Goal: Information Seeking & Learning: Learn about a topic

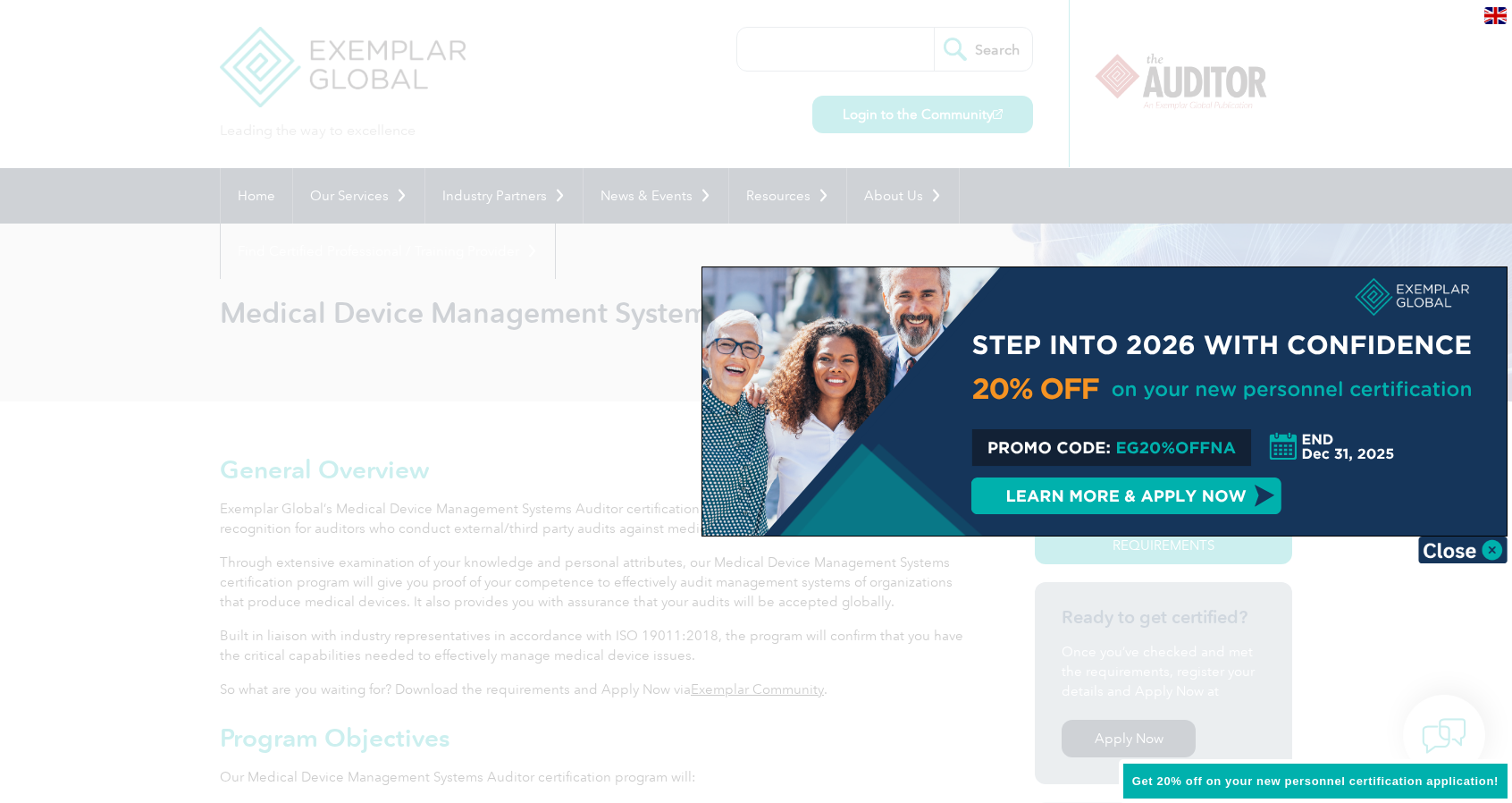
click at [61, 423] on div at bounding box center [756, 401] width 1512 height 803
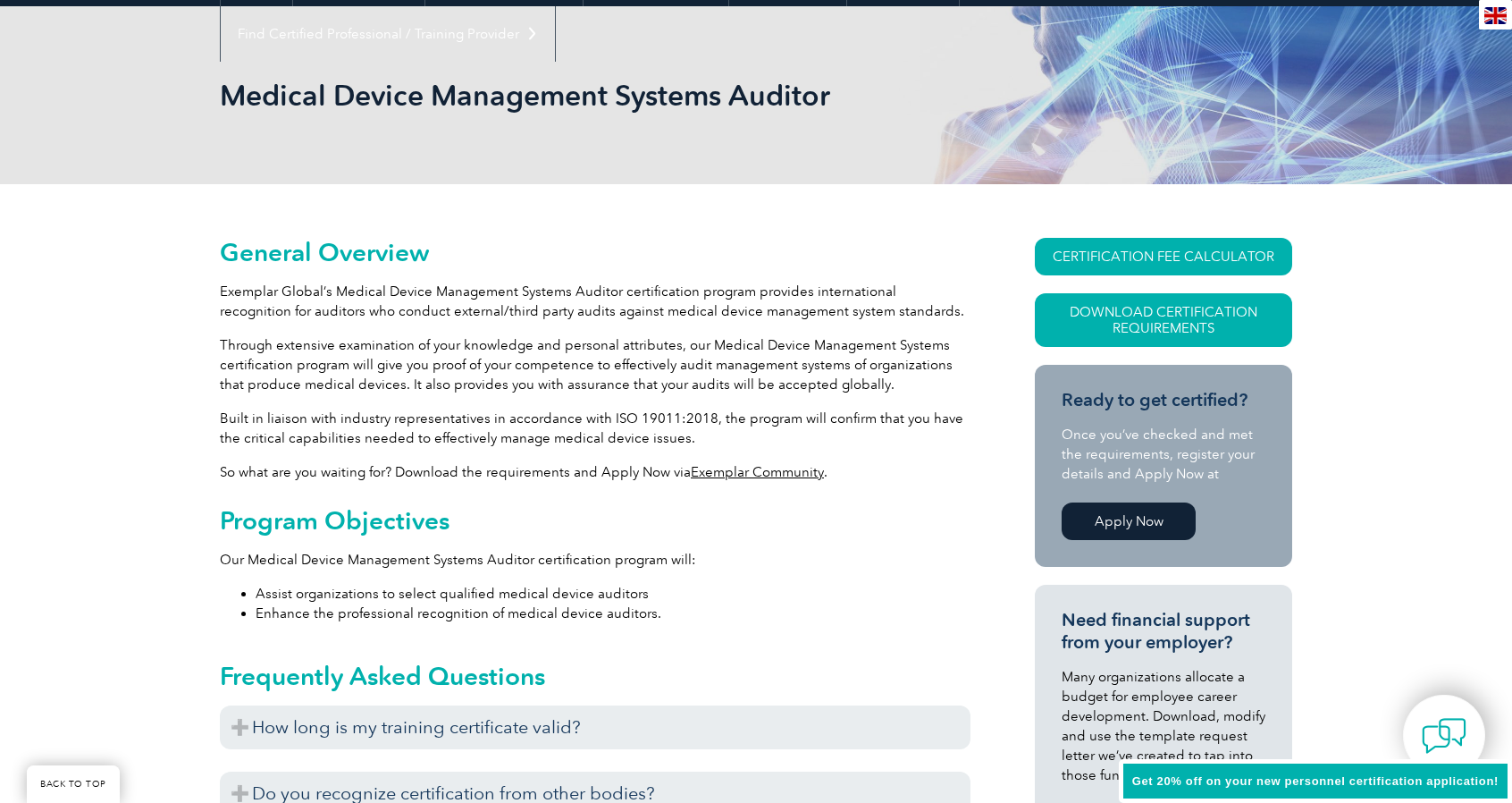
scroll to position [536, 0]
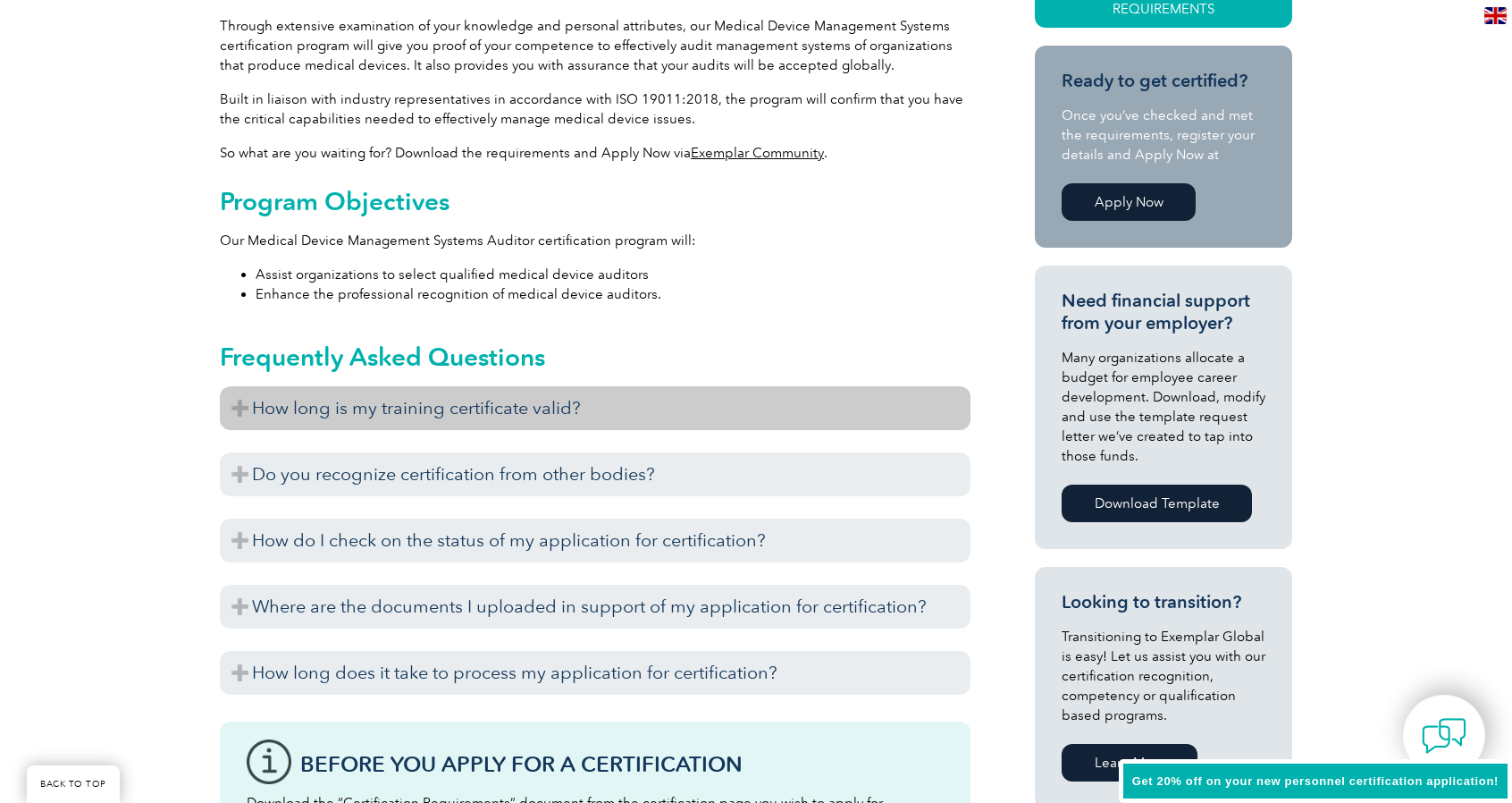
click at [238, 408] on h3 "How long is my training certificate valid?" at bounding box center [595, 407] width 751 height 44
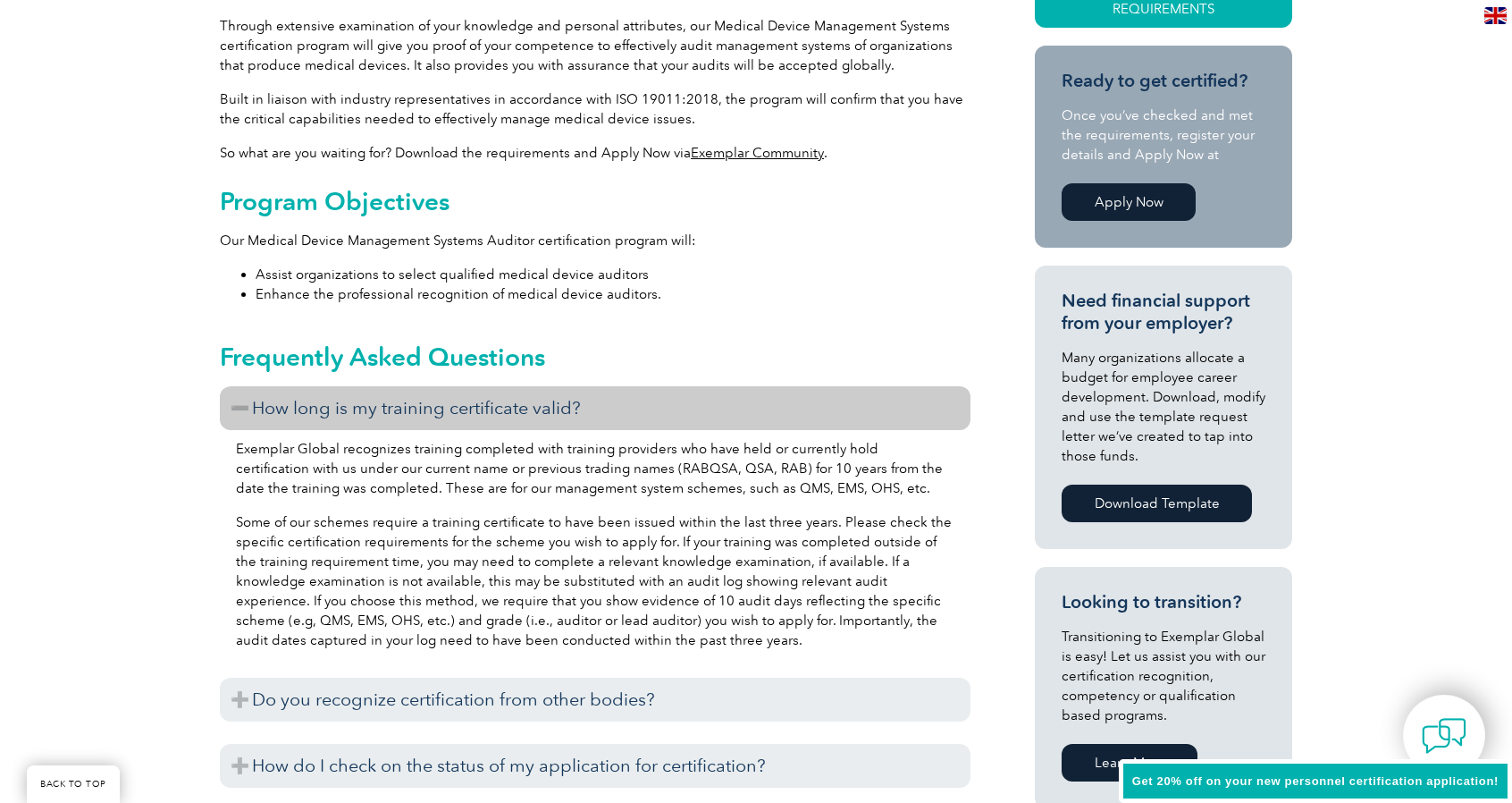
click at [242, 408] on h3 "How long is my training certificate valid?" at bounding box center [595, 407] width 751 height 44
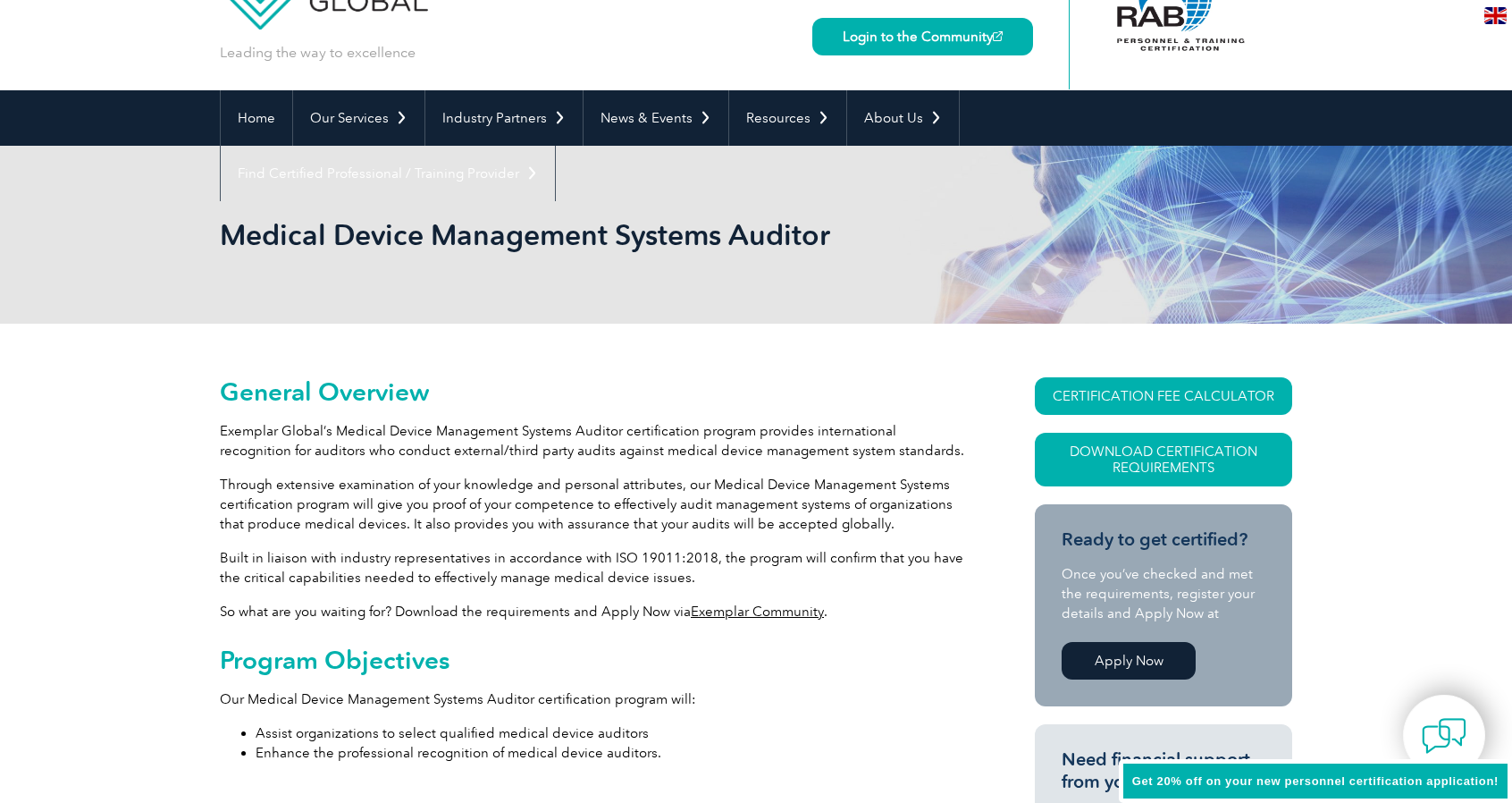
scroll to position [0, 0]
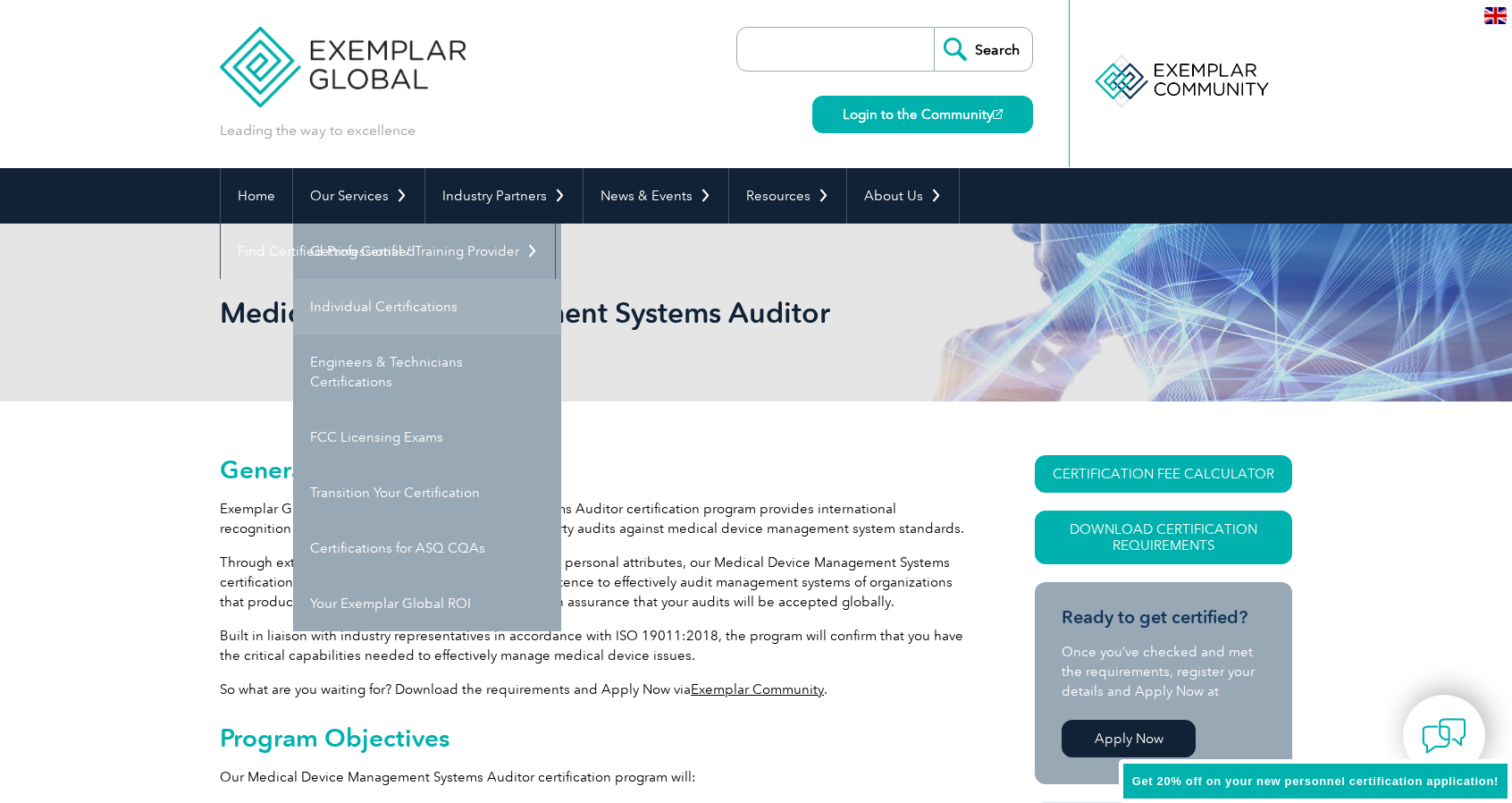
click at [380, 303] on link "Individual Certifications" at bounding box center [427, 307] width 269 height 56
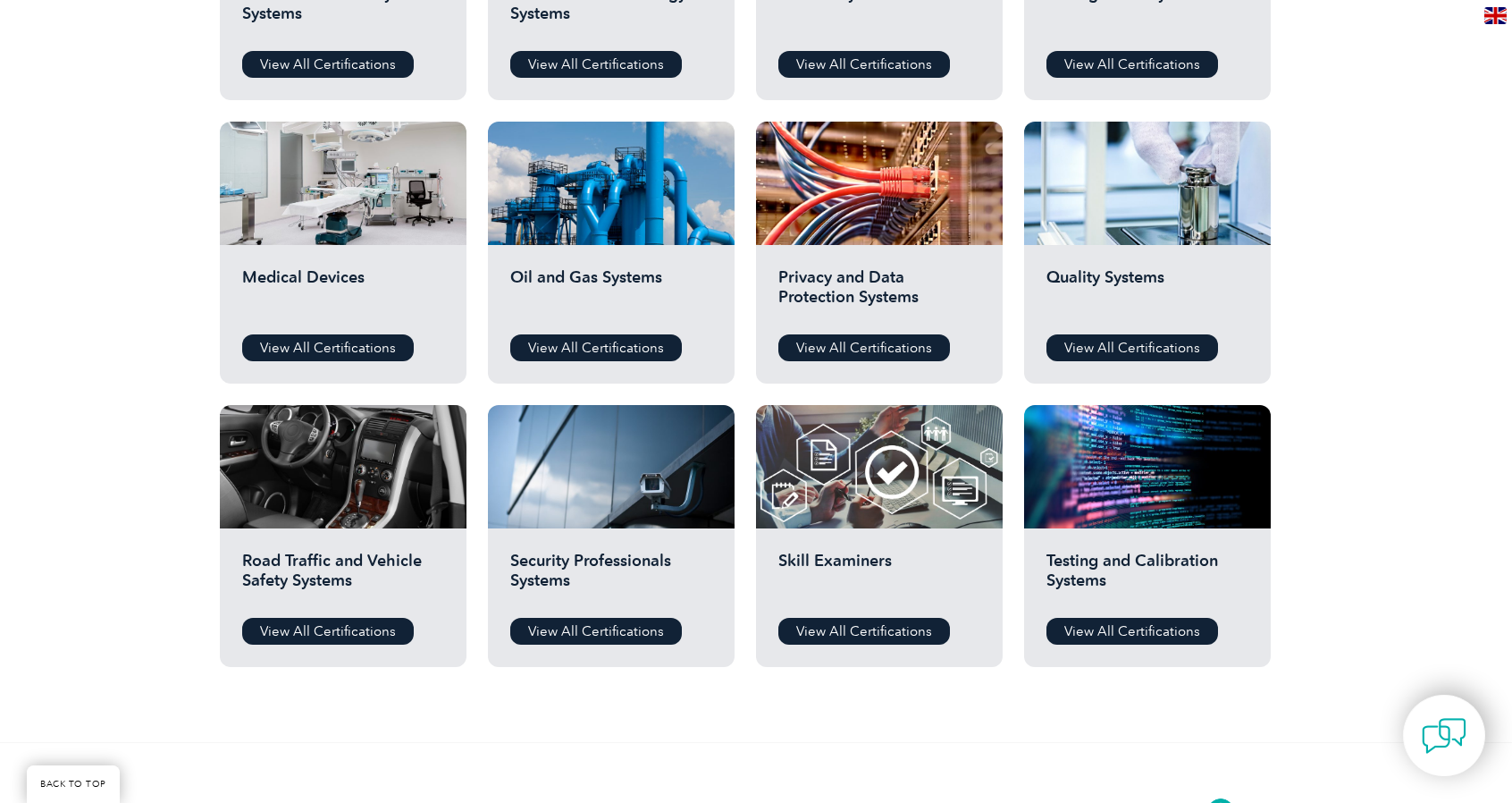
scroll to position [1162, 0]
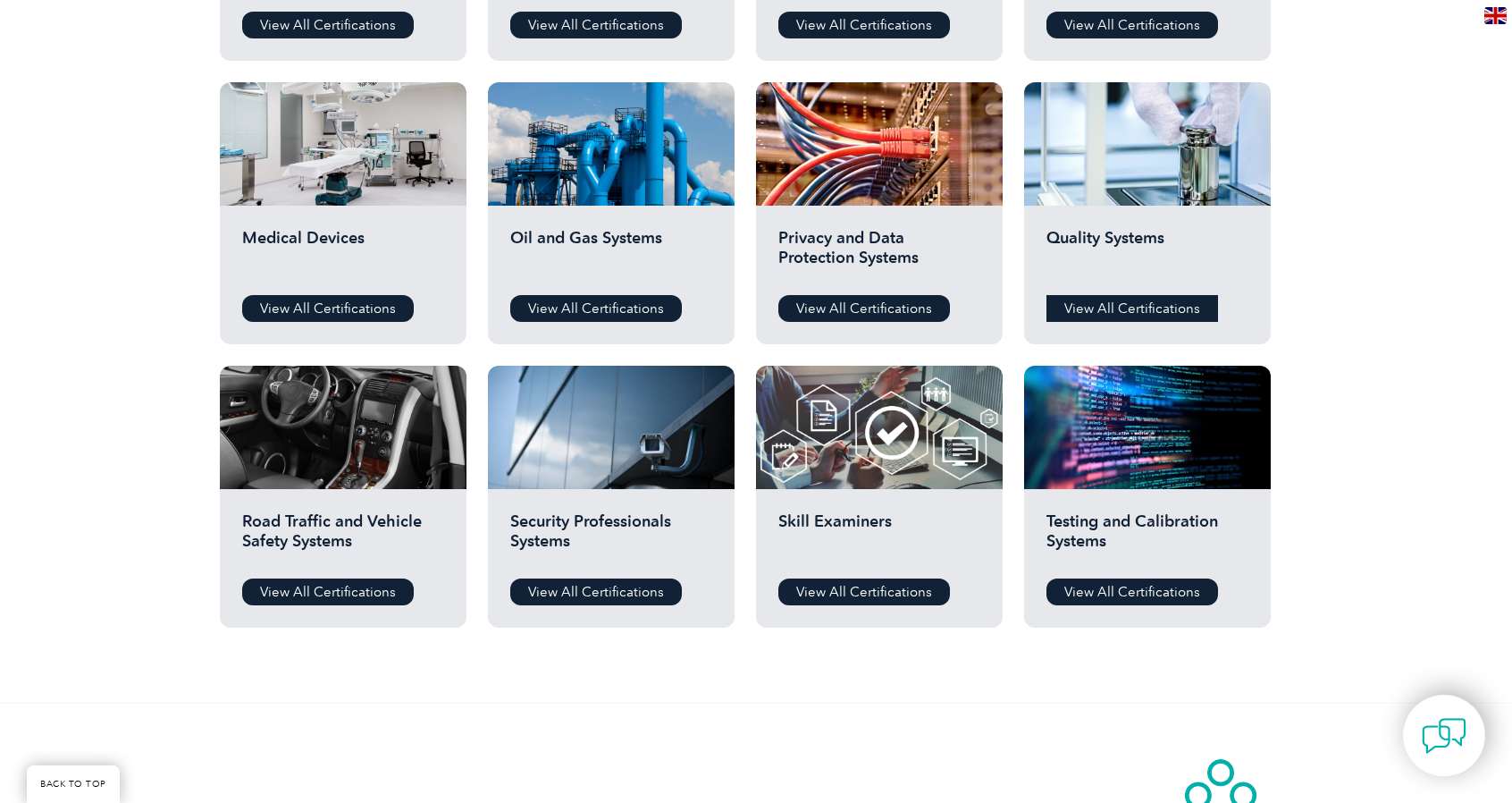
click at [1123, 310] on link "View All Certifications" at bounding box center [1132, 308] width 172 height 27
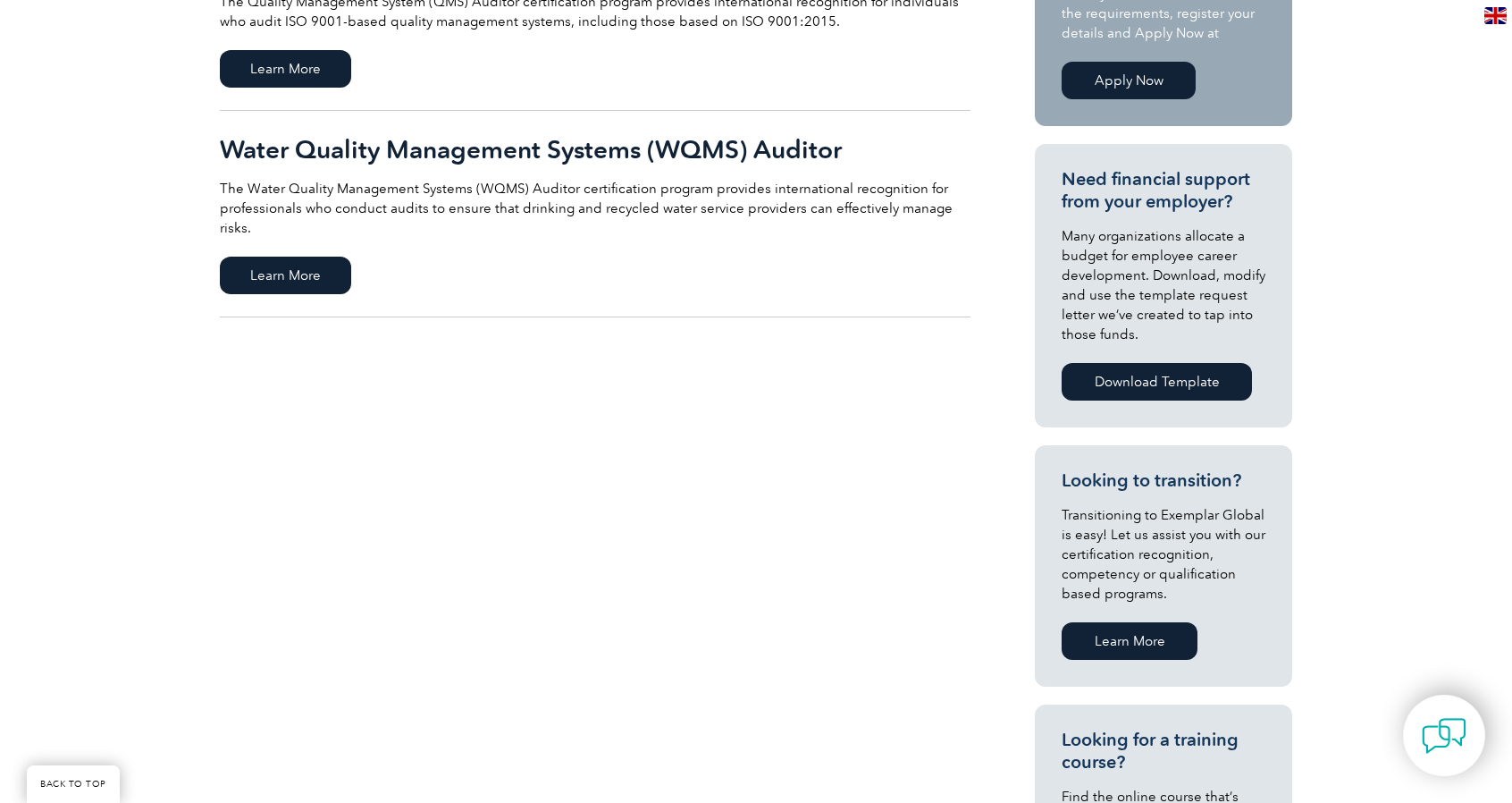
scroll to position [357, 0]
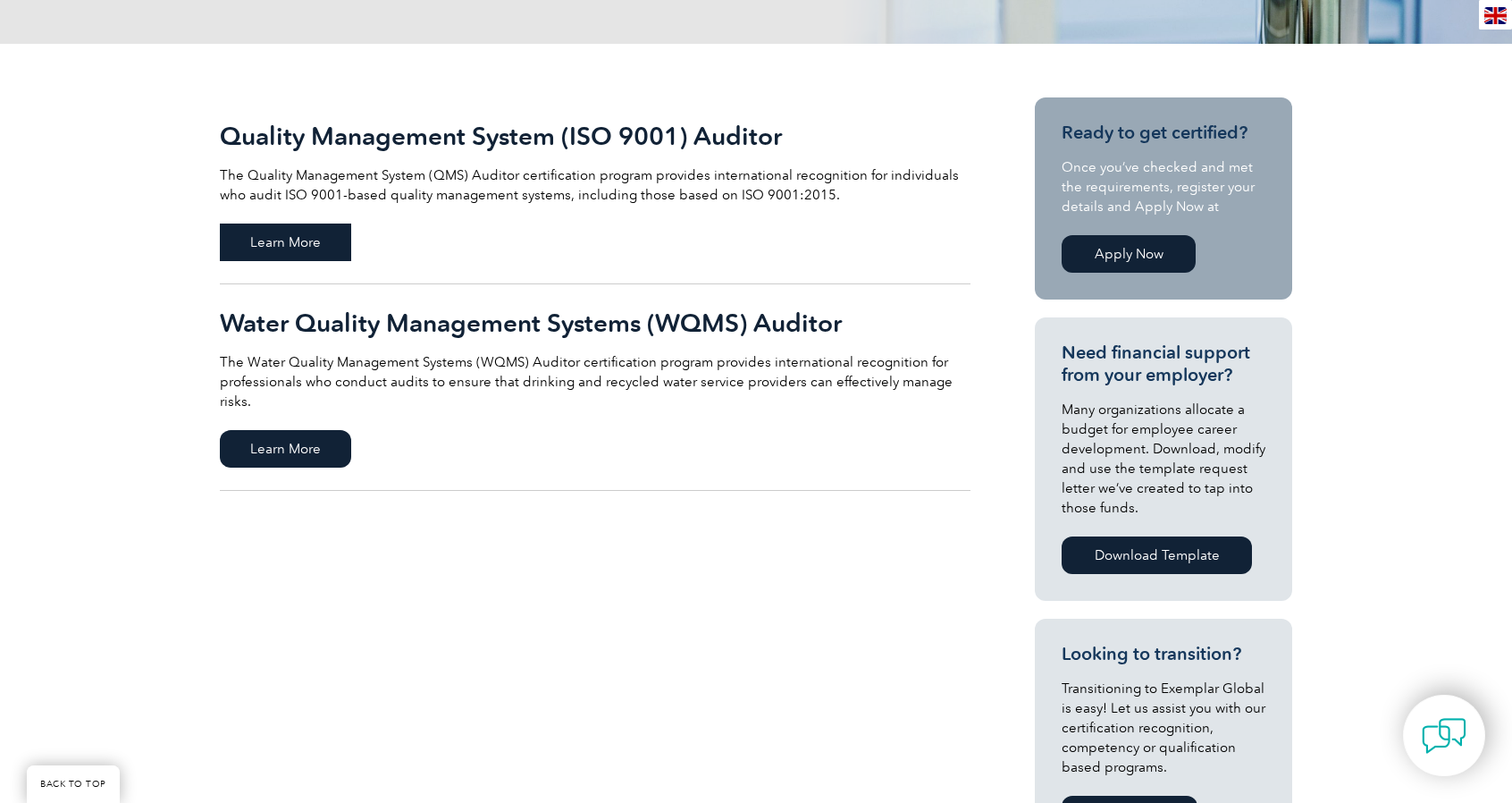
click at [293, 253] on span "Learn More" at bounding box center [286, 243] width 132 height 38
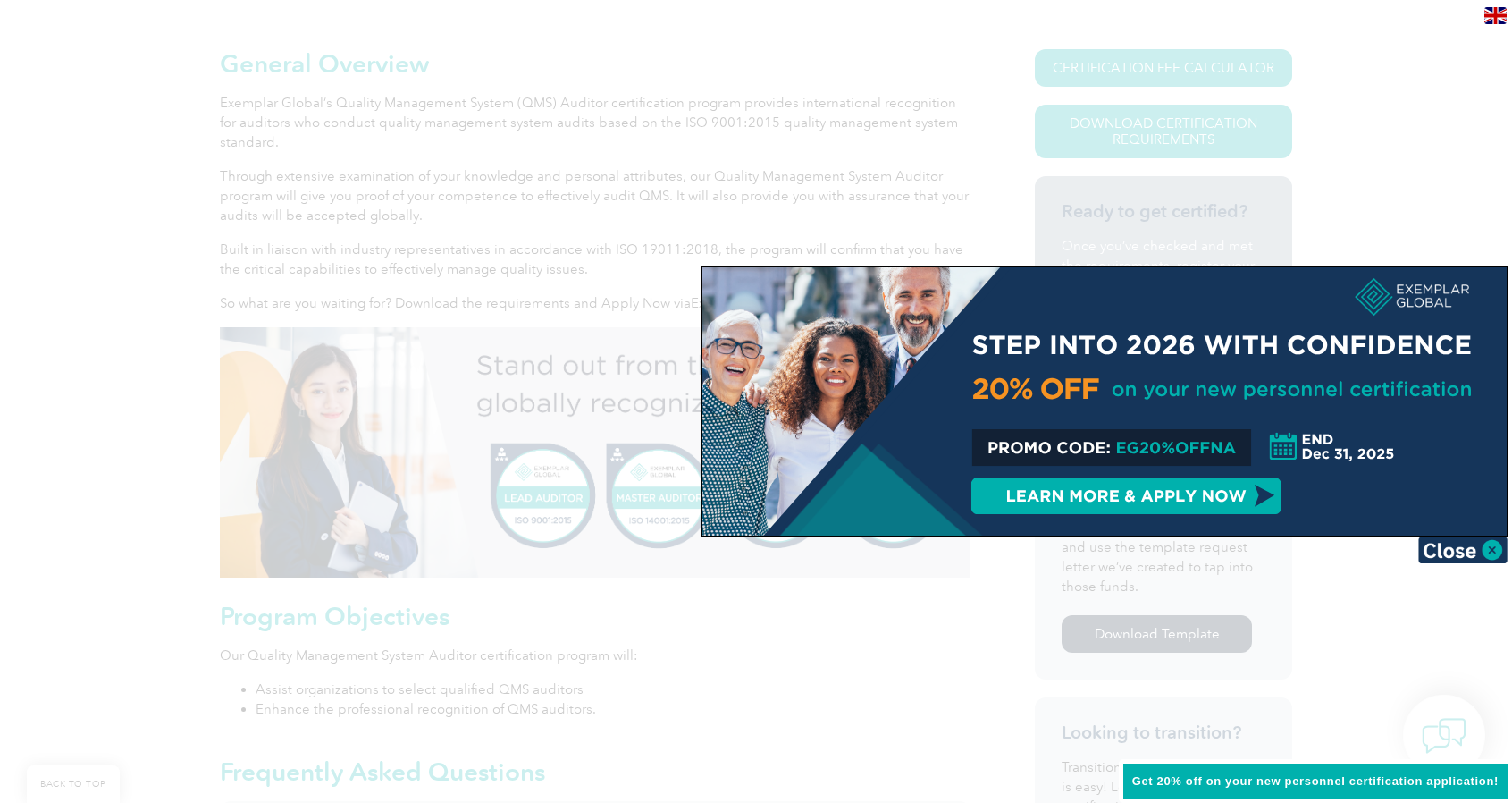
scroll to position [447, 0]
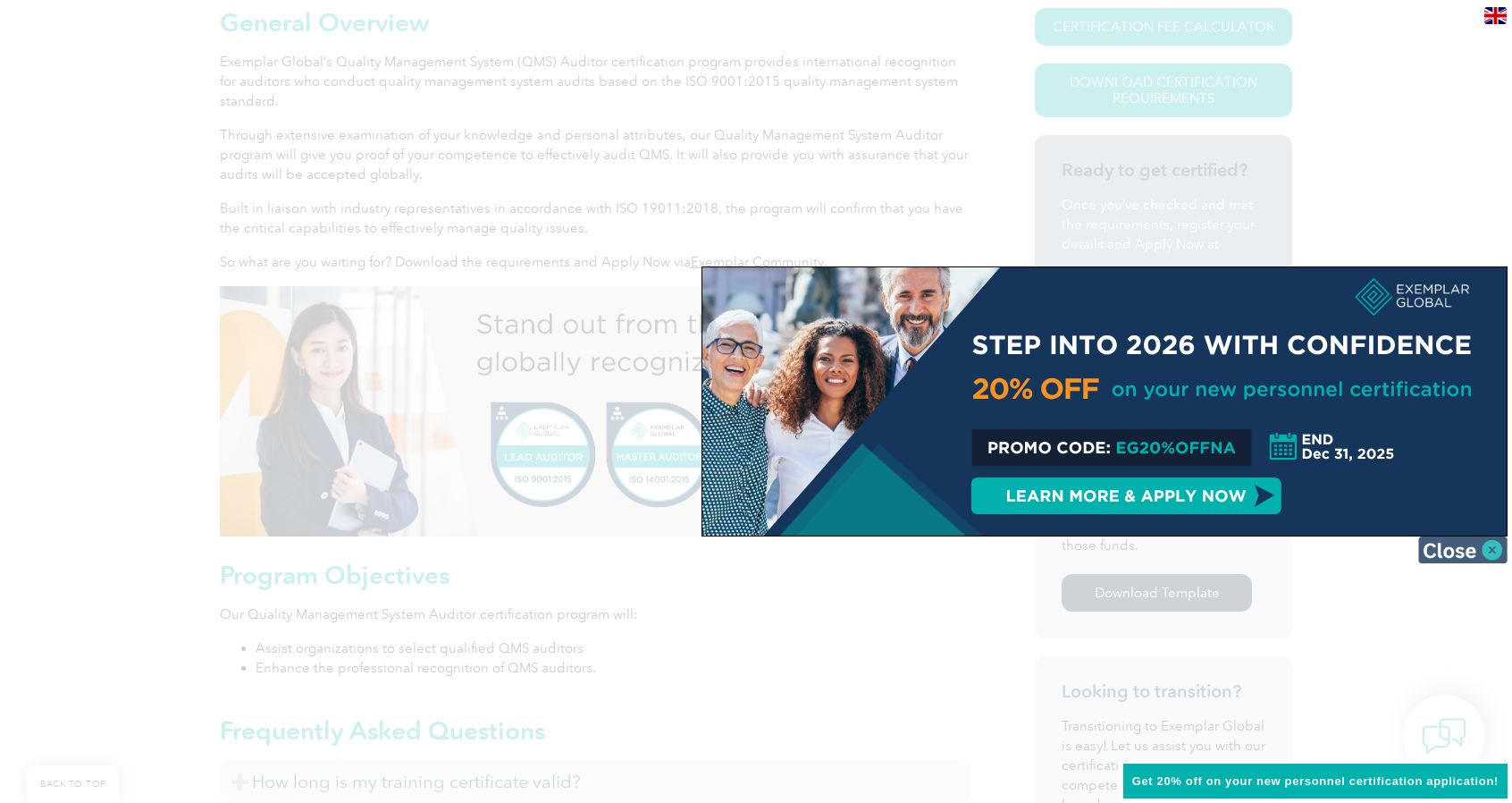
click at [1483, 551] on img at bounding box center [1464, 550] width 90 height 27
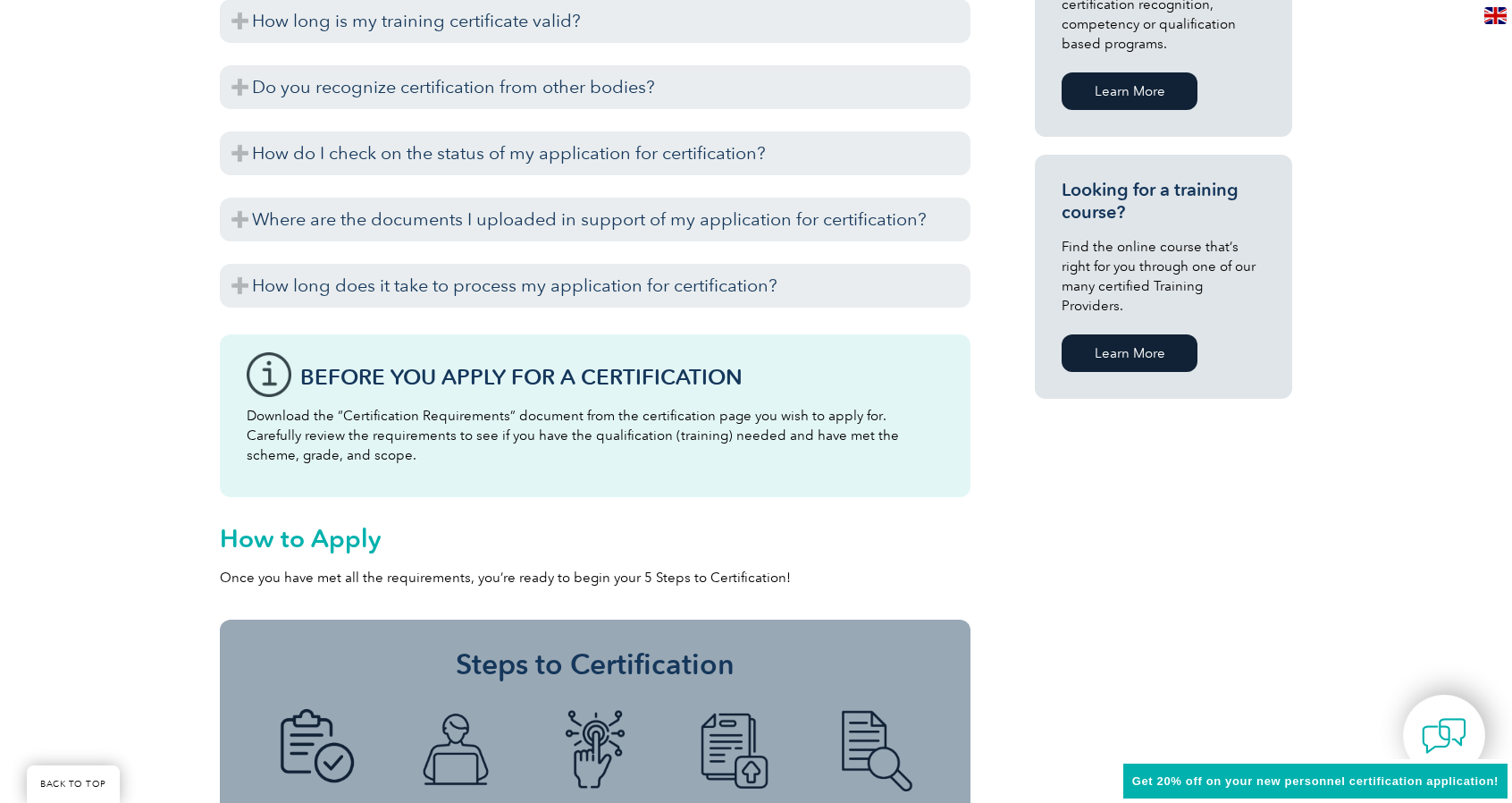
scroll to position [1072, 0]
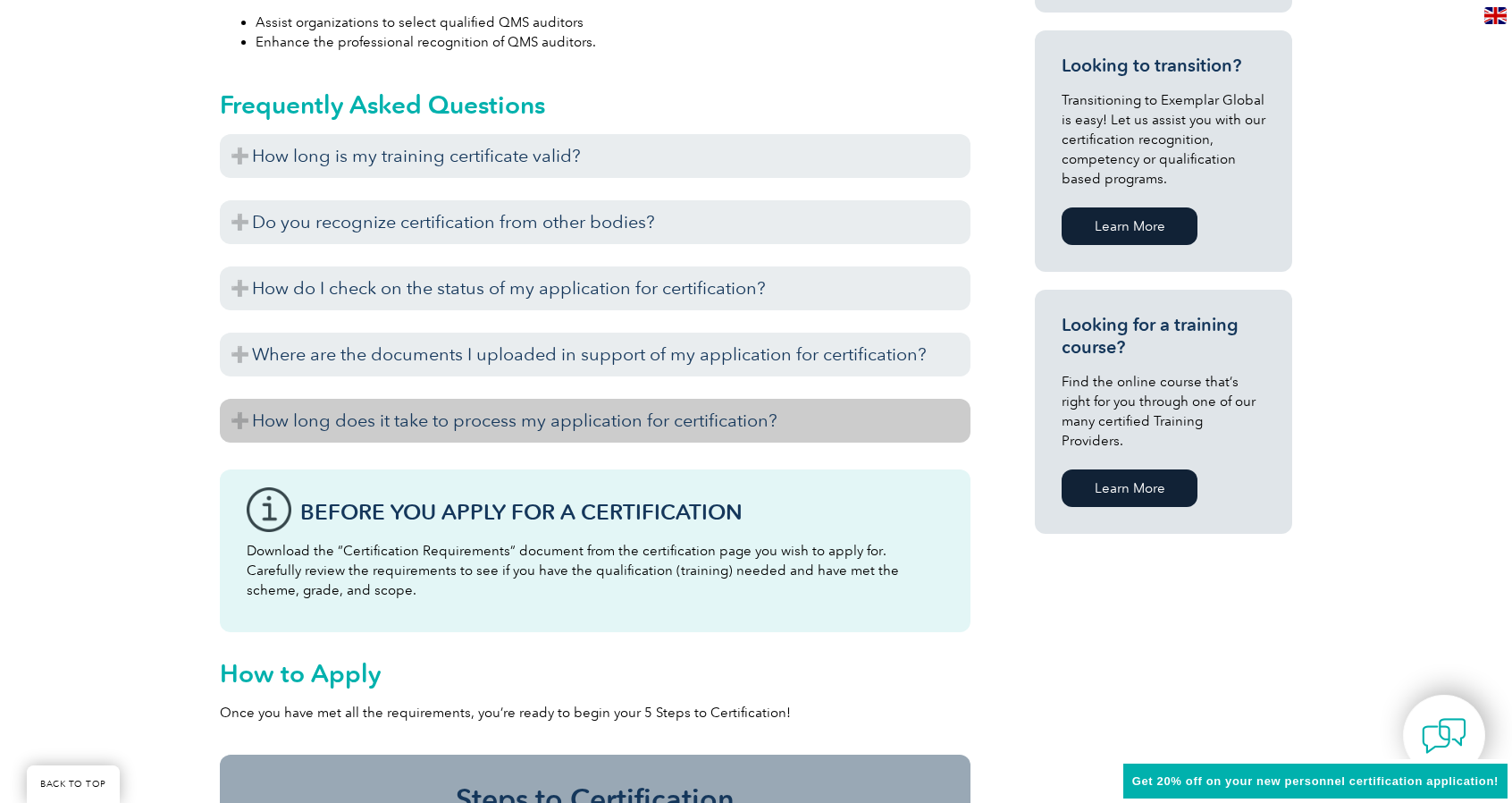
click at [245, 424] on h3 "How long does it take to process my application for certification?" at bounding box center [595, 420] width 751 height 44
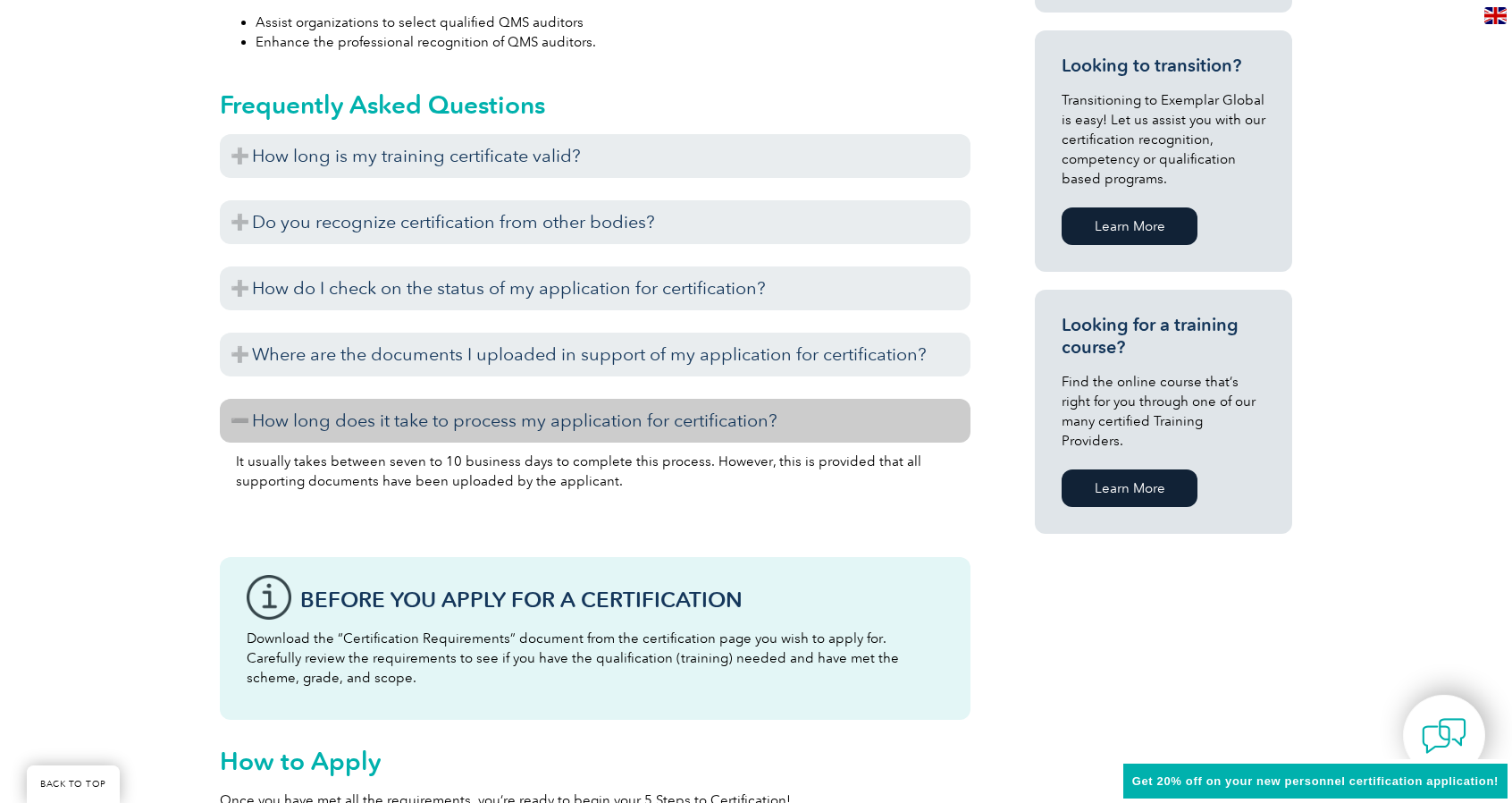
click at [246, 424] on h3 "How long does it take to process my application for certification?" at bounding box center [595, 420] width 751 height 44
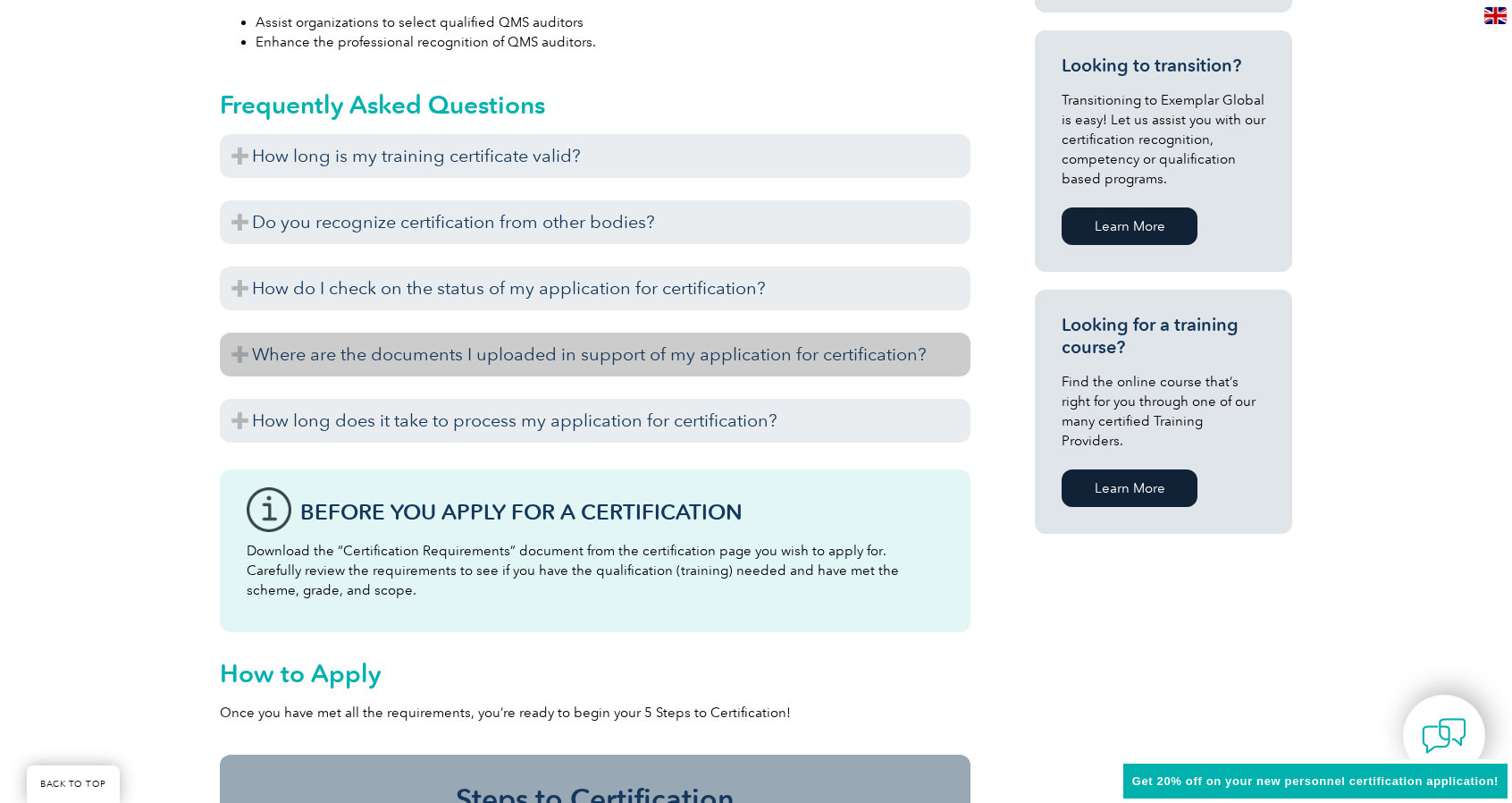
click at [242, 359] on h3 "Where are the documents I uploaded in support of my application for certificati…" at bounding box center [595, 354] width 751 height 44
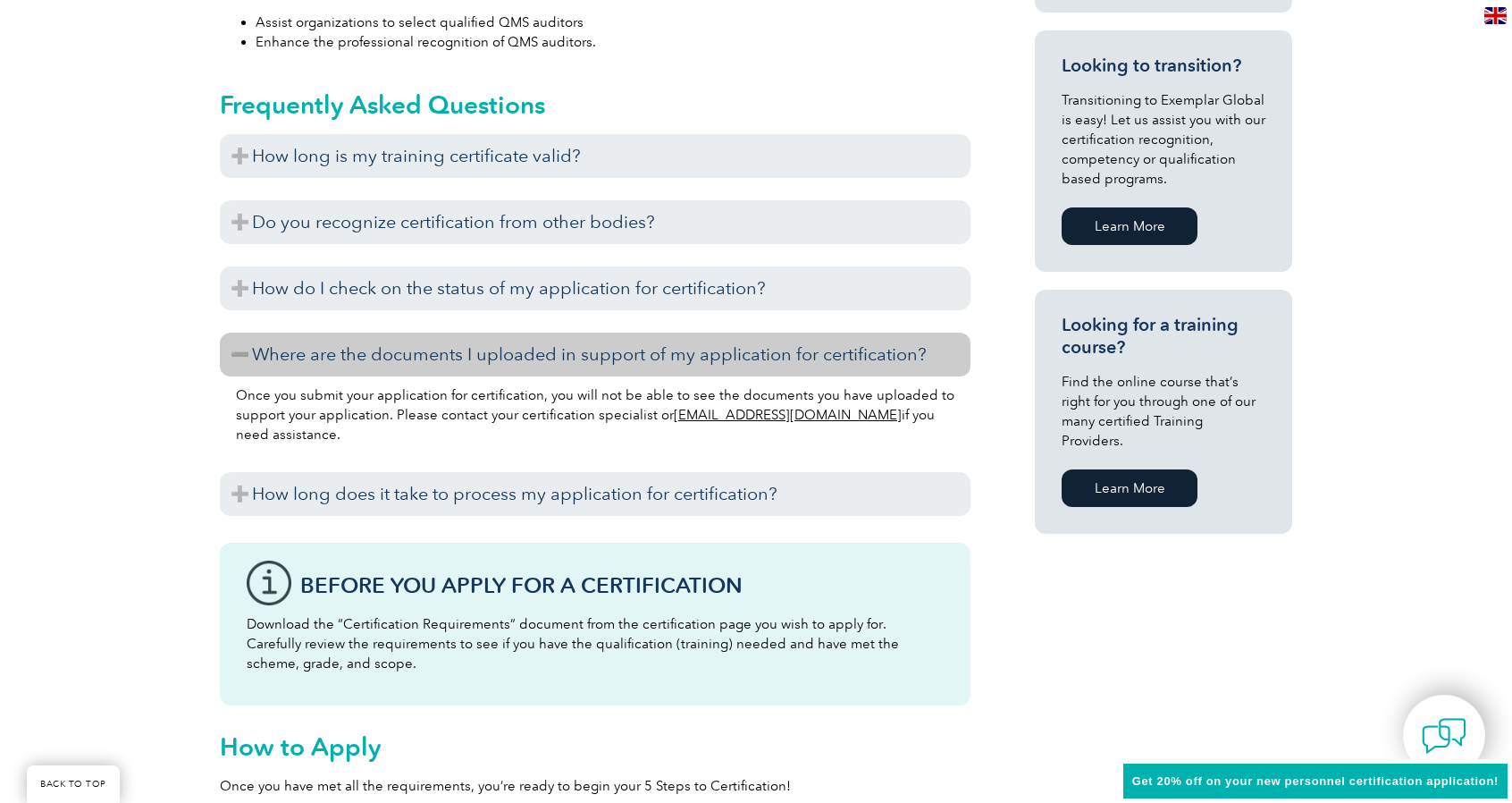
click at [242, 359] on h3 "Where are the documents I uploaded in support of my application for certificati…" at bounding box center [595, 354] width 751 height 44
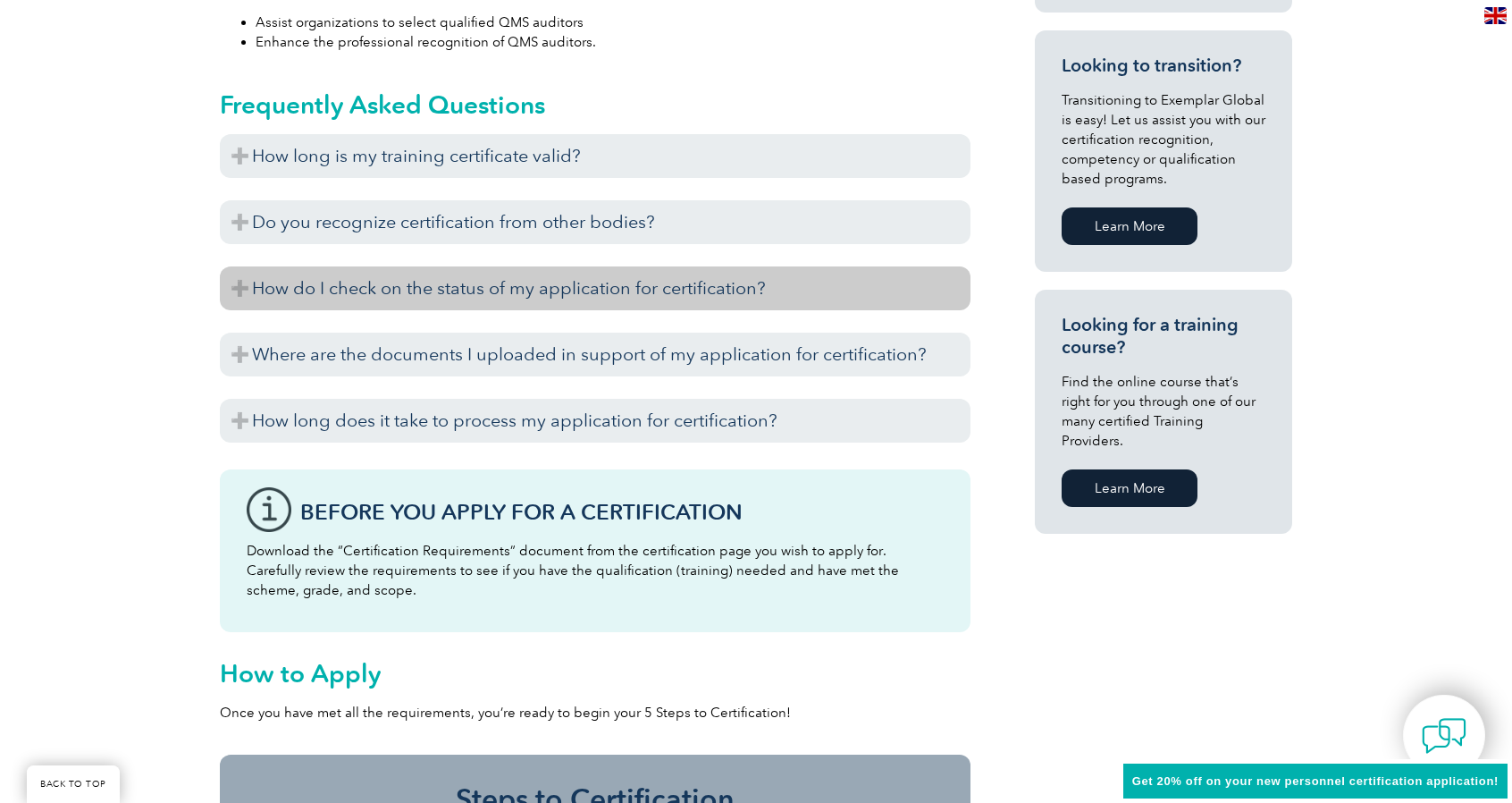
click at [236, 291] on h3 "How do I check on the status of my application for certification?" at bounding box center [595, 288] width 751 height 44
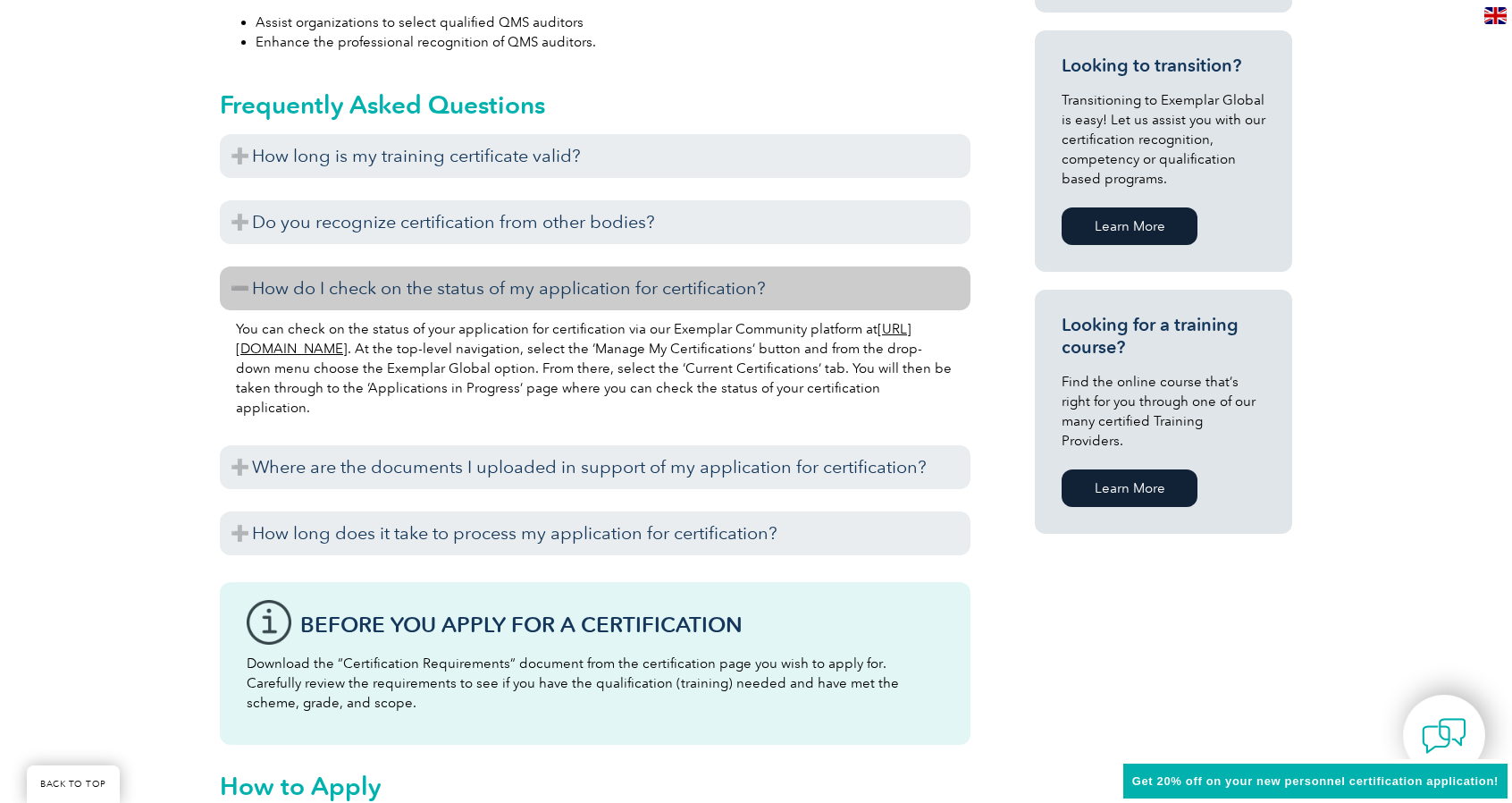
click at [245, 286] on h3 "How do I check on the status of my application for certification?" at bounding box center [595, 288] width 751 height 44
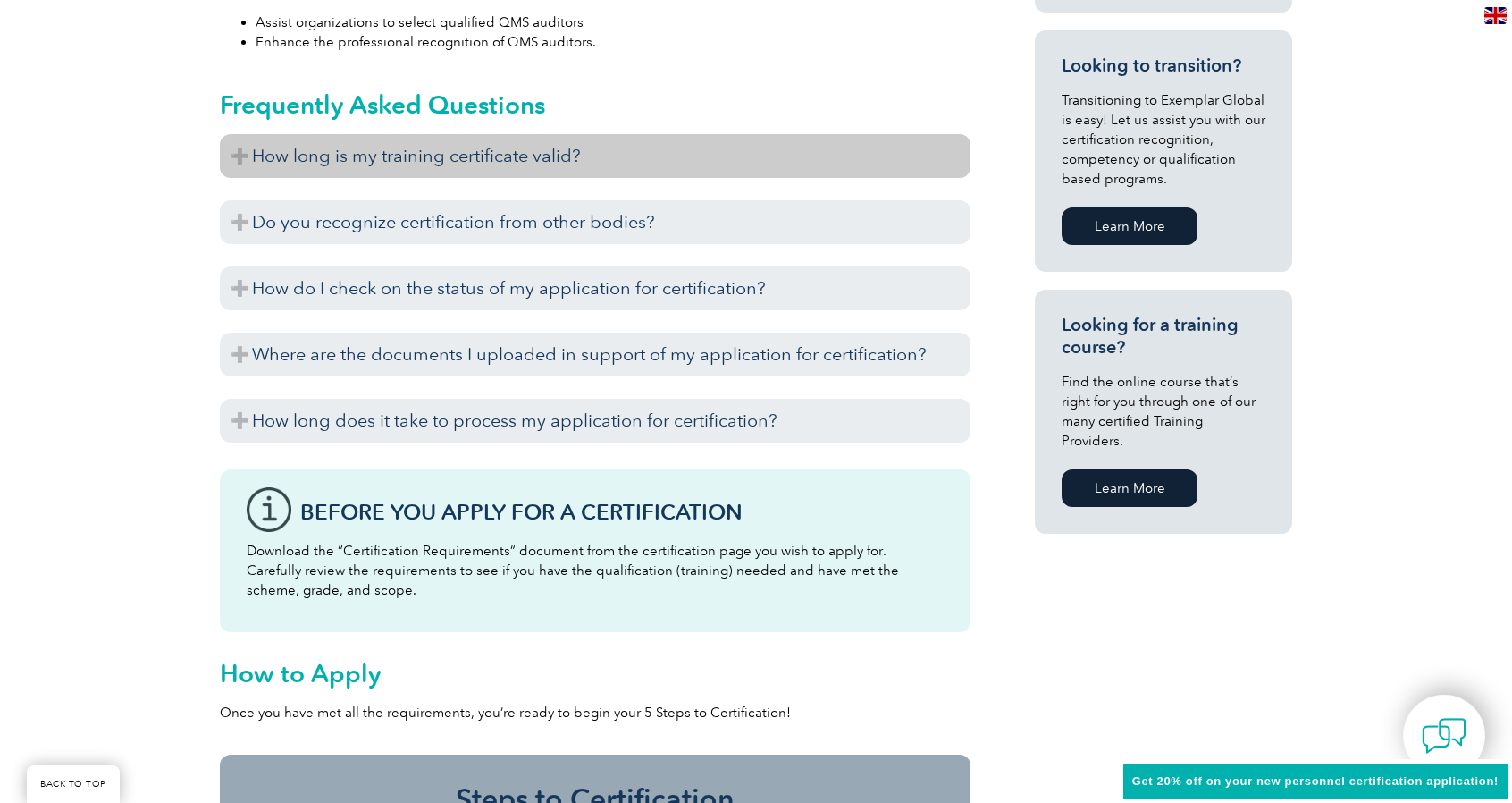
click at [243, 149] on h3 "How long is my training certificate valid?" at bounding box center [595, 156] width 751 height 44
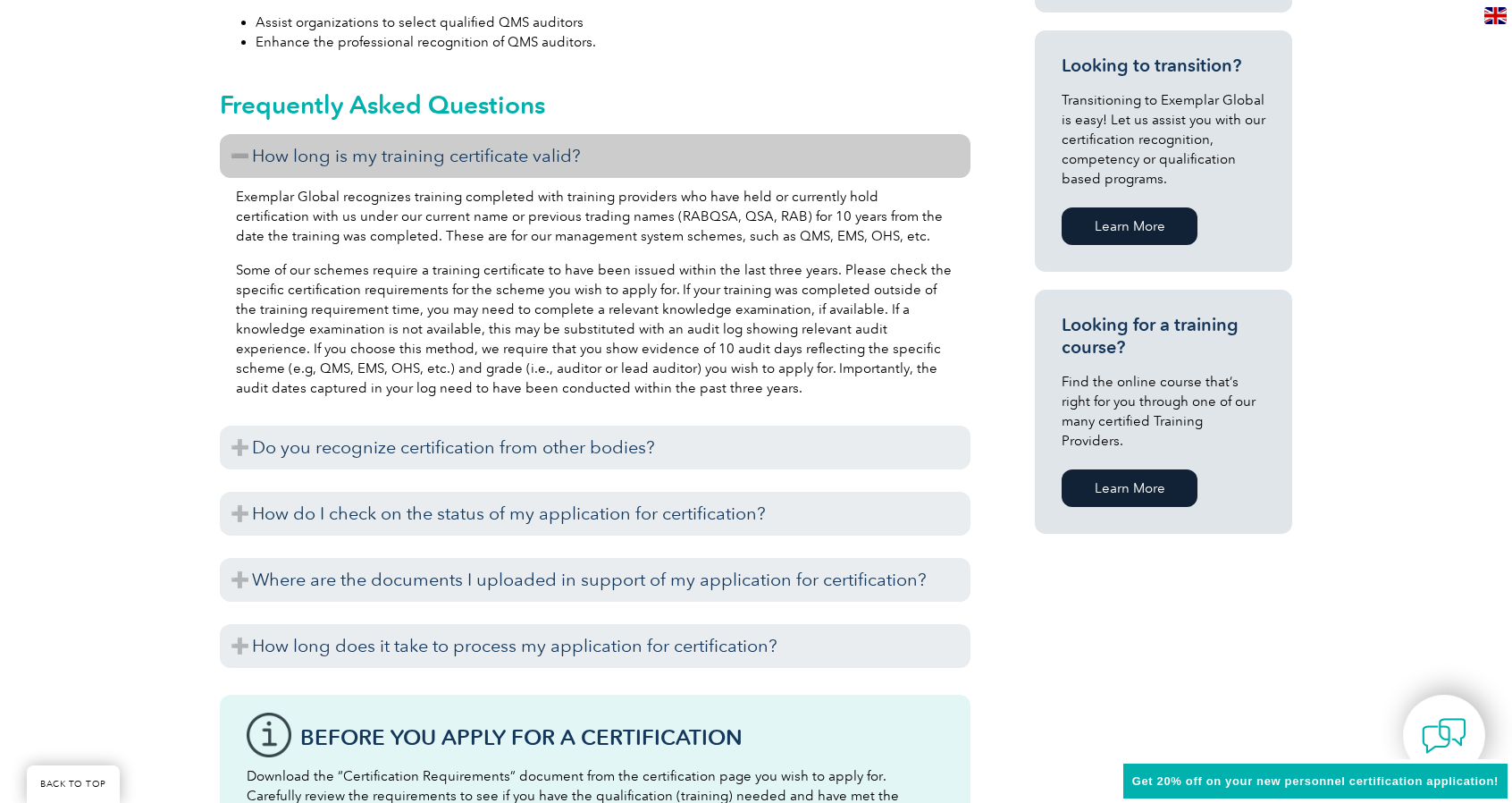
click at [242, 153] on h3 "How long is my training certificate valid?" at bounding box center [595, 156] width 751 height 44
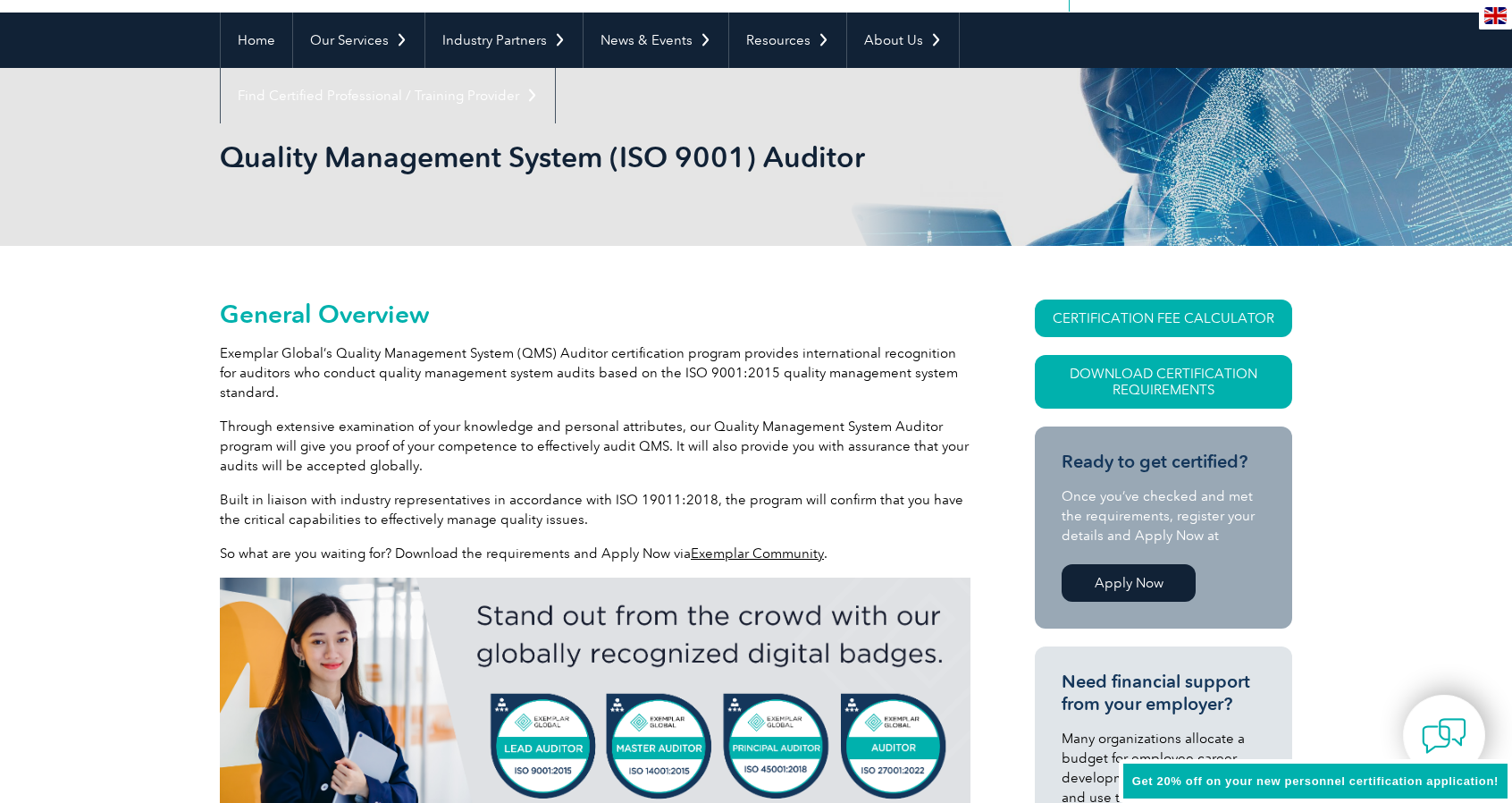
scroll to position [90, 0]
